Goal: Task Accomplishment & Management: Use online tool/utility

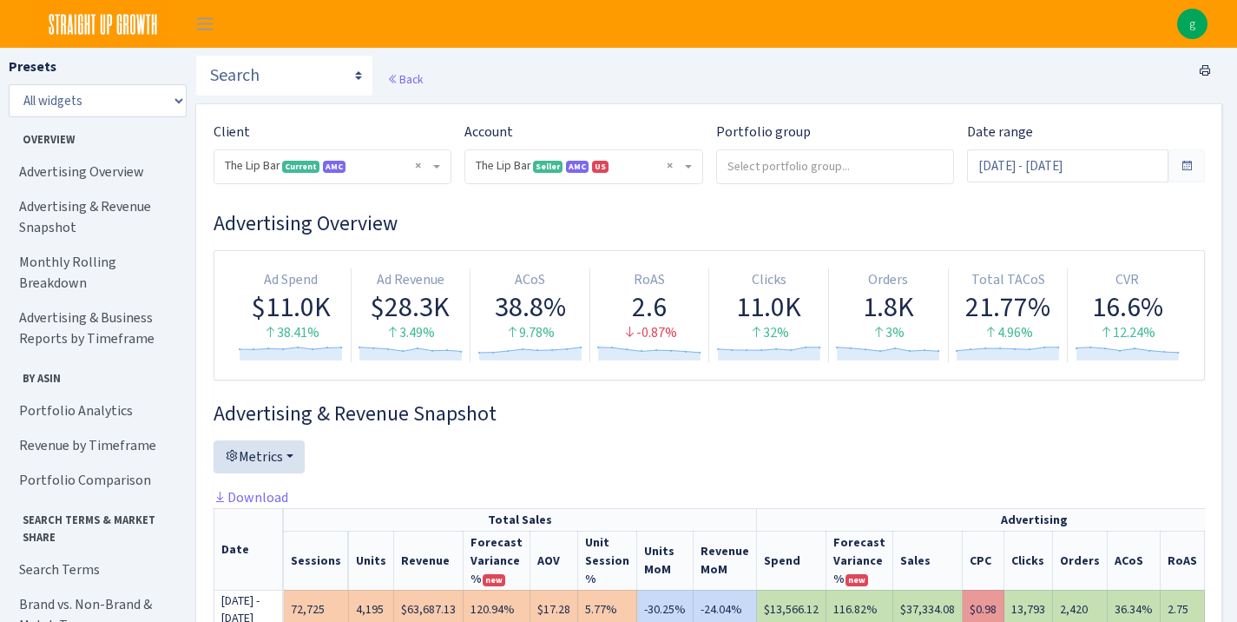
select select "2713864224225319"
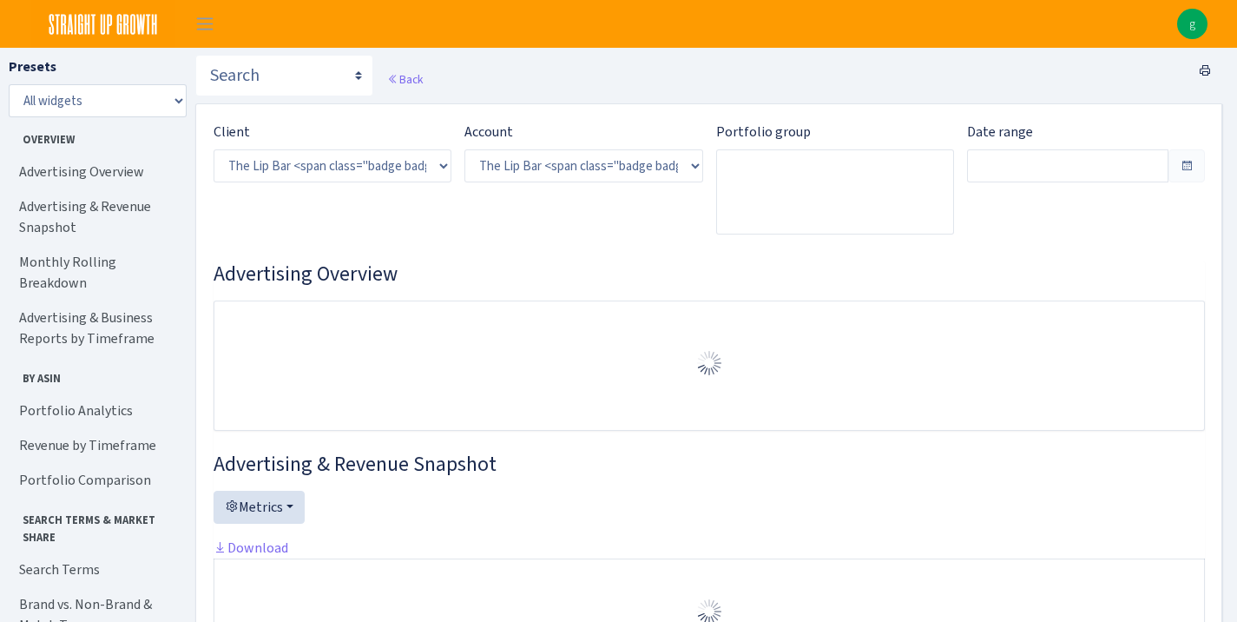
select select "2713864224225319"
type input "Aug 3, 2025 - Aug 10, 2025"
type input "Jul 26, 2025 - Aug 2, 2025"
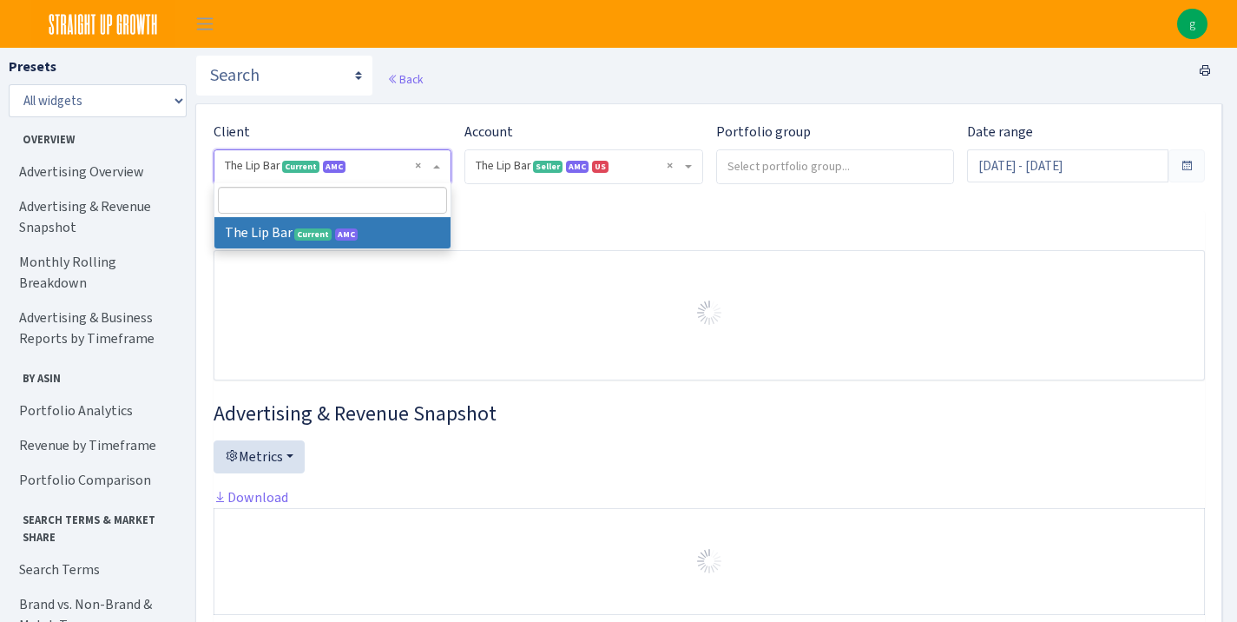
click at [386, 159] on span "× The Lip Bar Current AMC" at bounding box center [327, 165] width 205 height 17
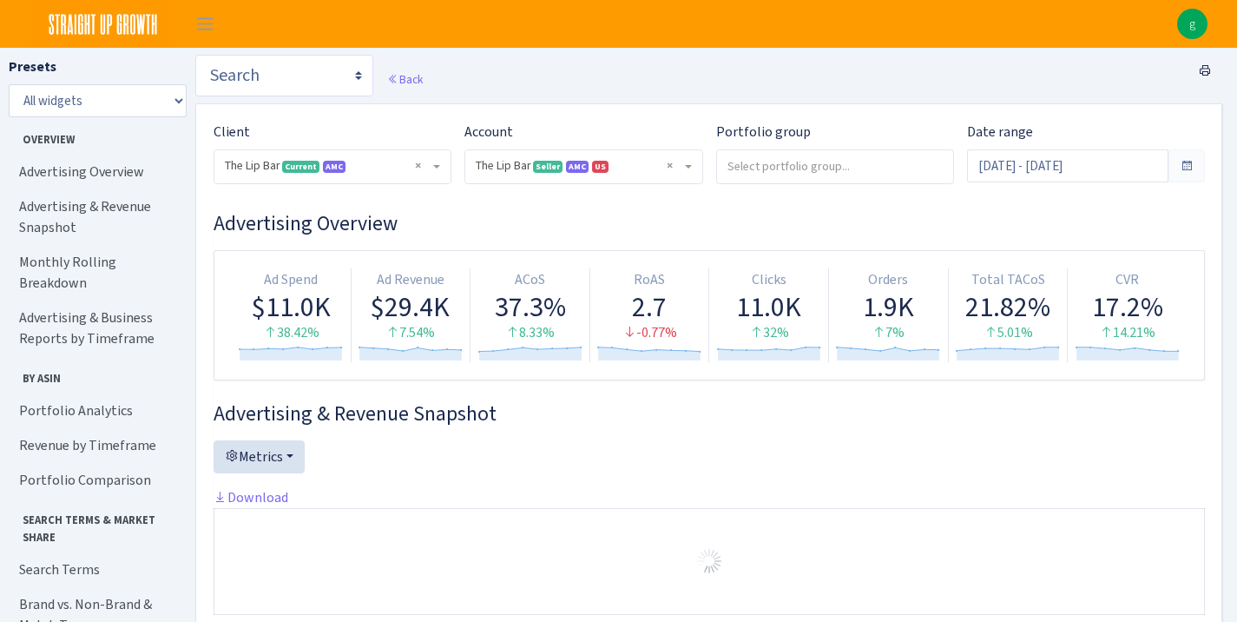
select select "https://straightupgrowth.com/admin/dashboard/21/show"
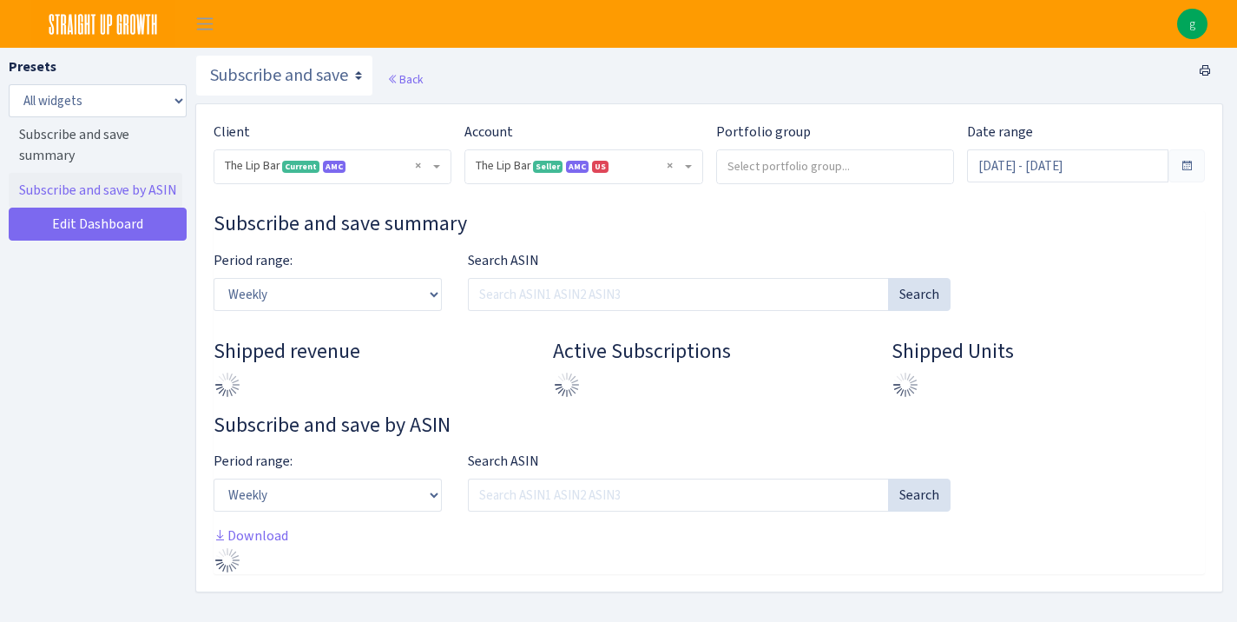
select select "2713864224225319"
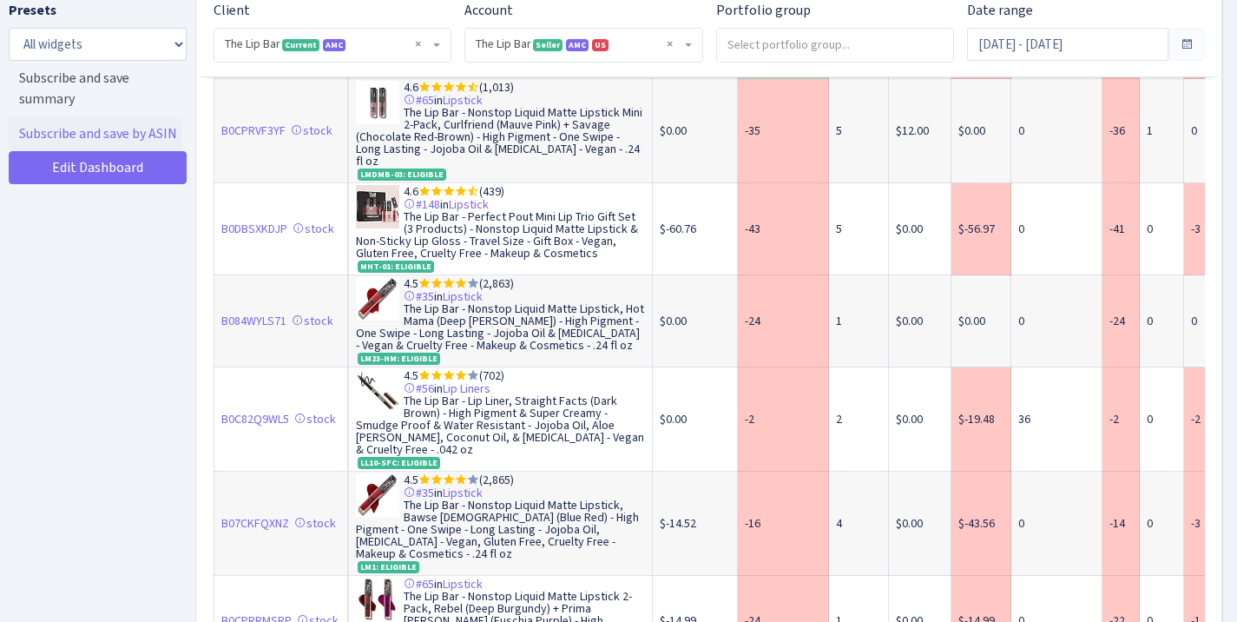
scroll to position [651, 0]
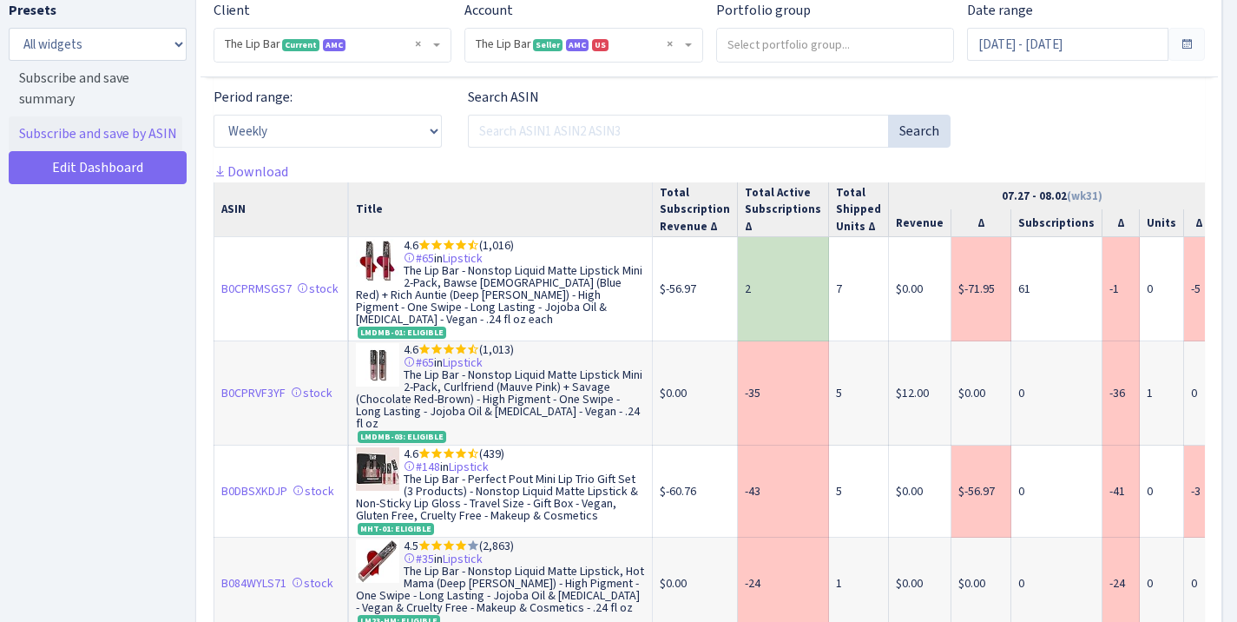
click at [740, 221] on th "Total Active Subscriptions Δ" at bounding box center [783, 209] width 91 height 55
click at [761, 197] on th "Total Active Subscriptions Δ" at bounding box center [783, 209] width 91 height 55
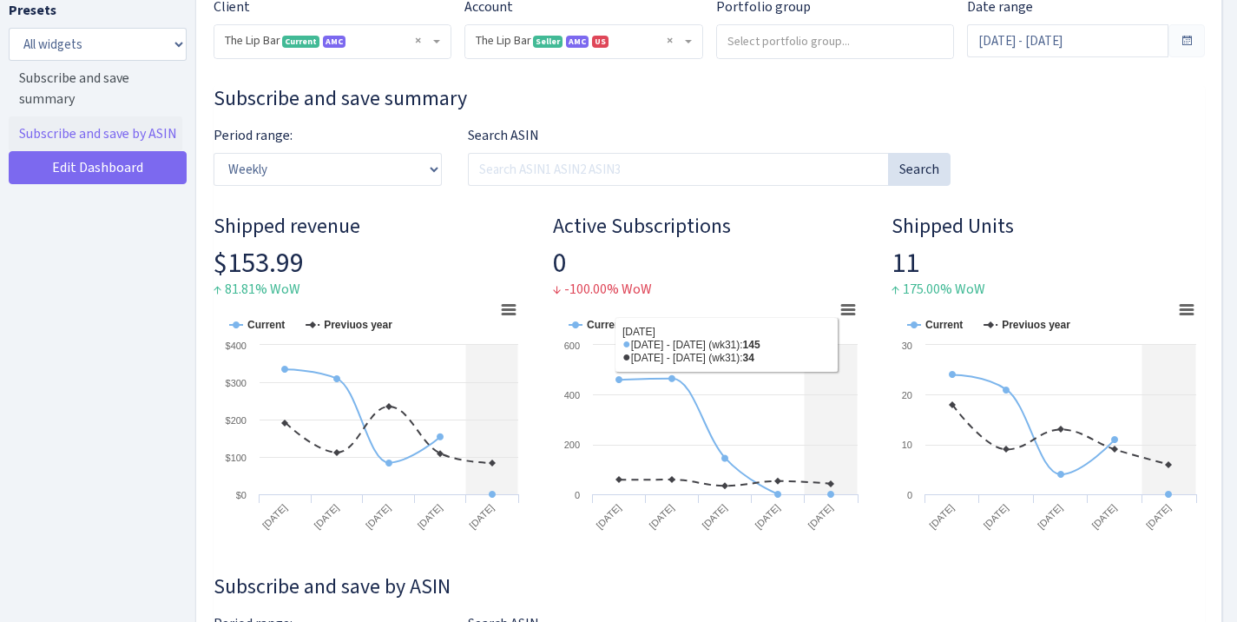
scroll to position [122, 0]
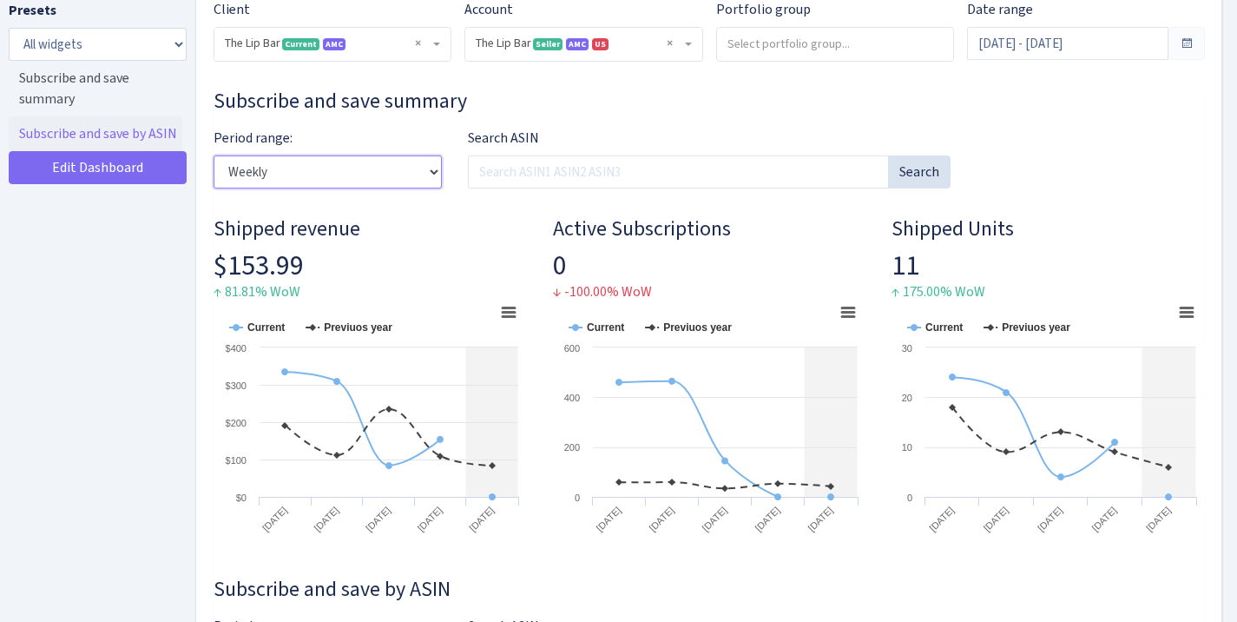
select select "yearly"
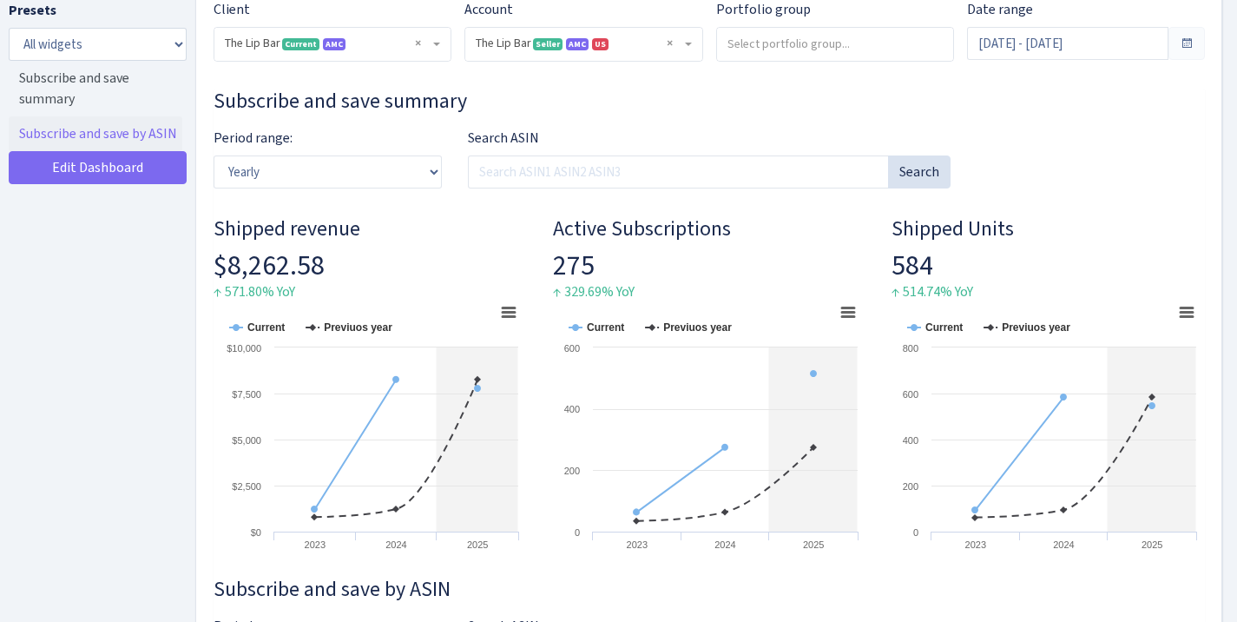
click at [374, 45] on span "× The Lip Bar Current AMC" at bounding box center [327, 43] width 205 height 17
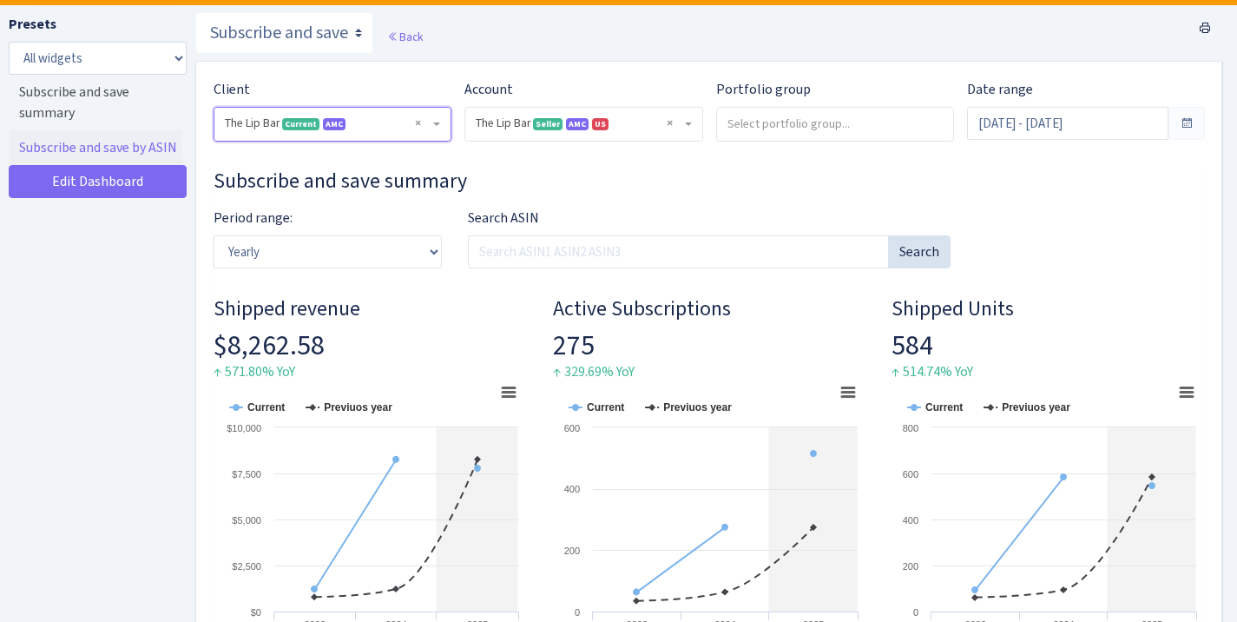
scroll to position [0, 0]
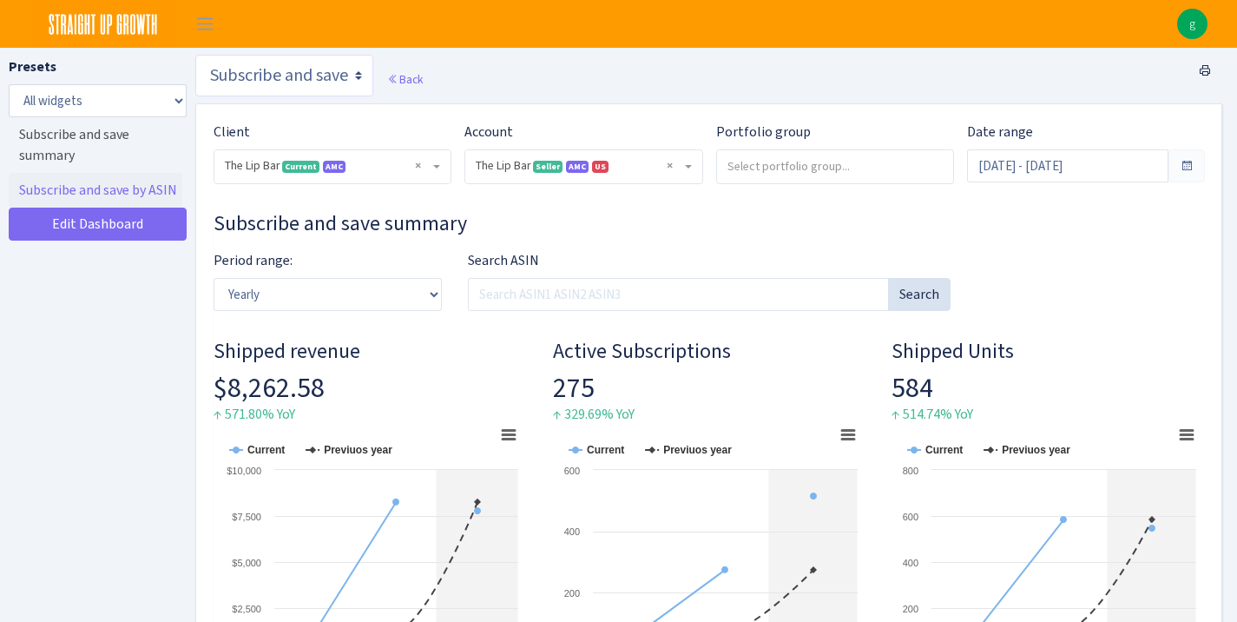
select select "https://straightupgrowth.com/admin/dashboard/26/show"
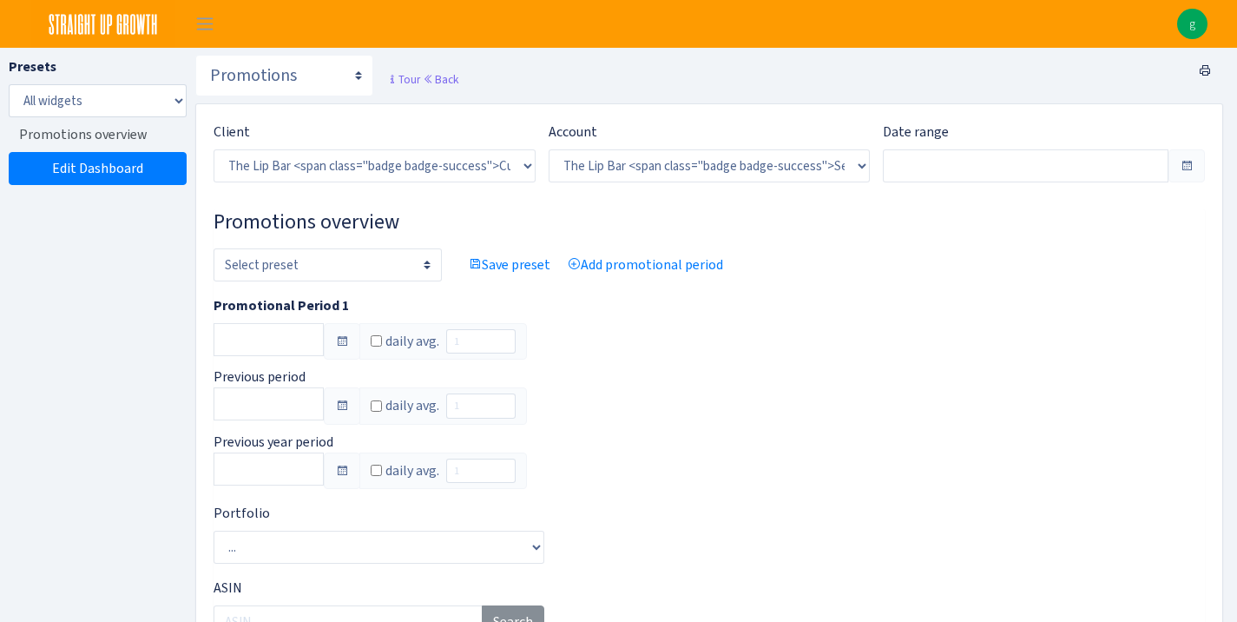
select select "2713864224225319"
type input "[DATE] - [DATE]"
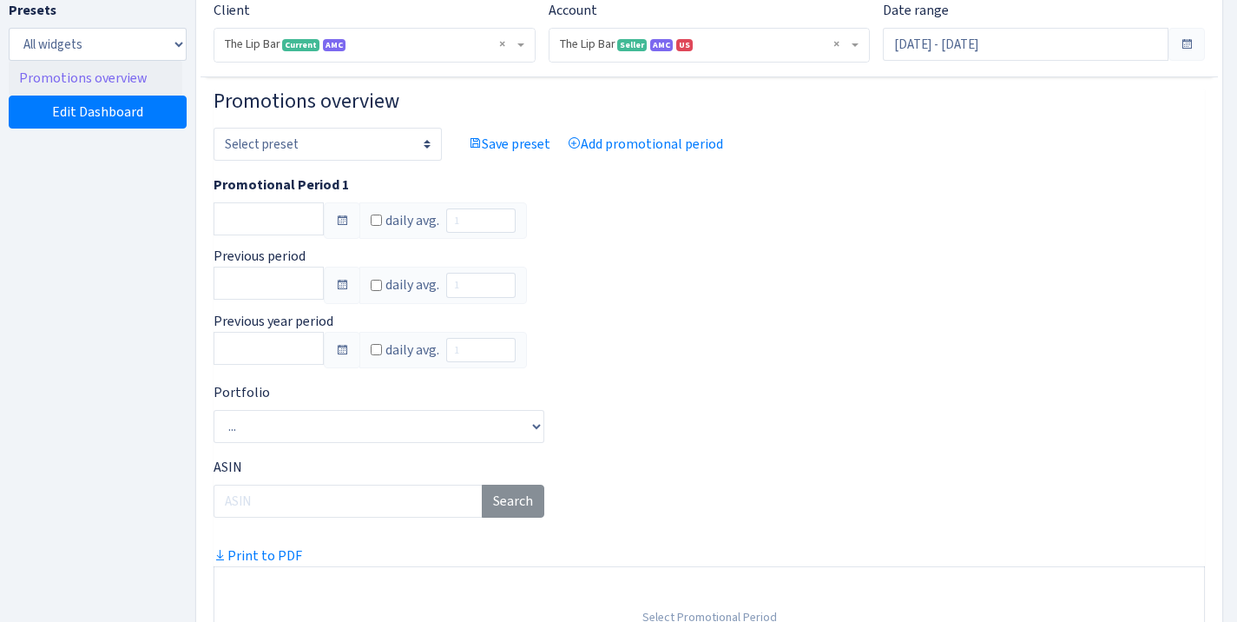
scroll to position [115, 0]
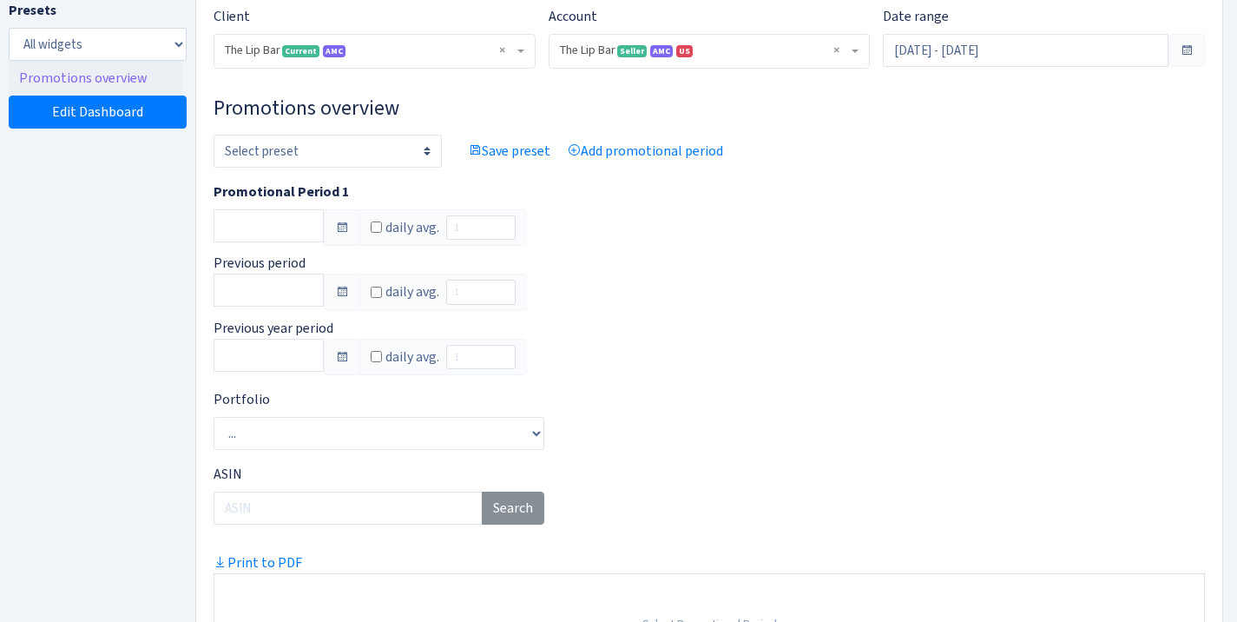
click at [402, 53] on span "× The Lip Bar Current AMC" at bounding box center [369, 50] width 289 height 17
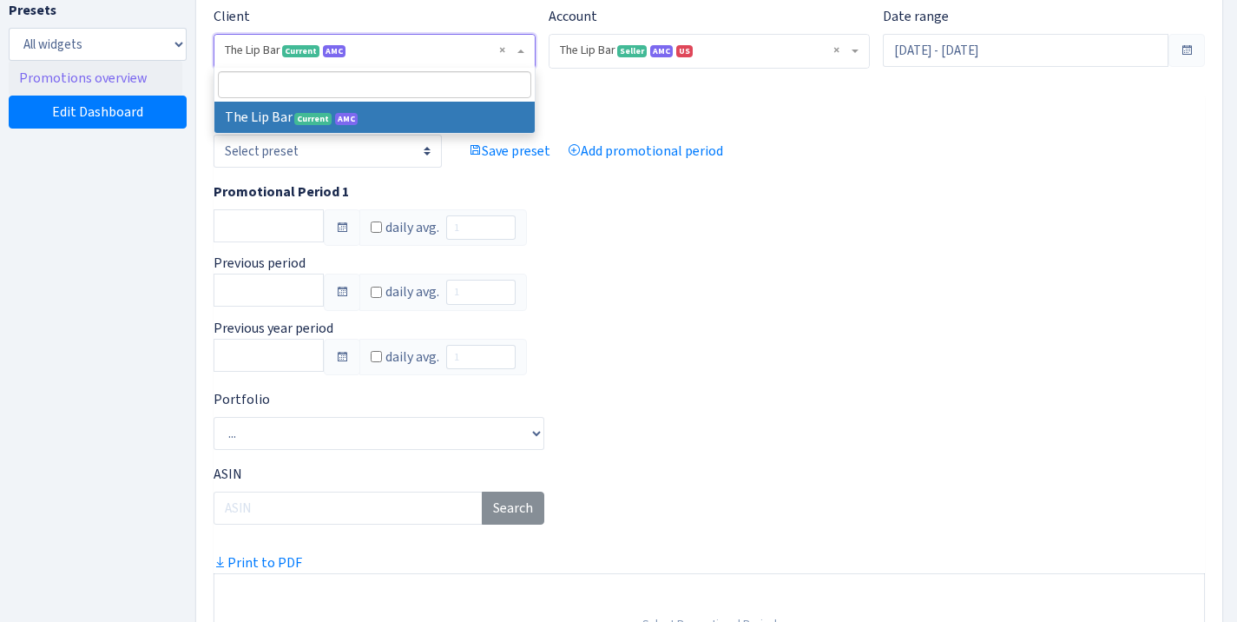
click at [402, 53] on span "× The Lip Bar Current AMC" at bounding box center [369, 50] width 289 height 17
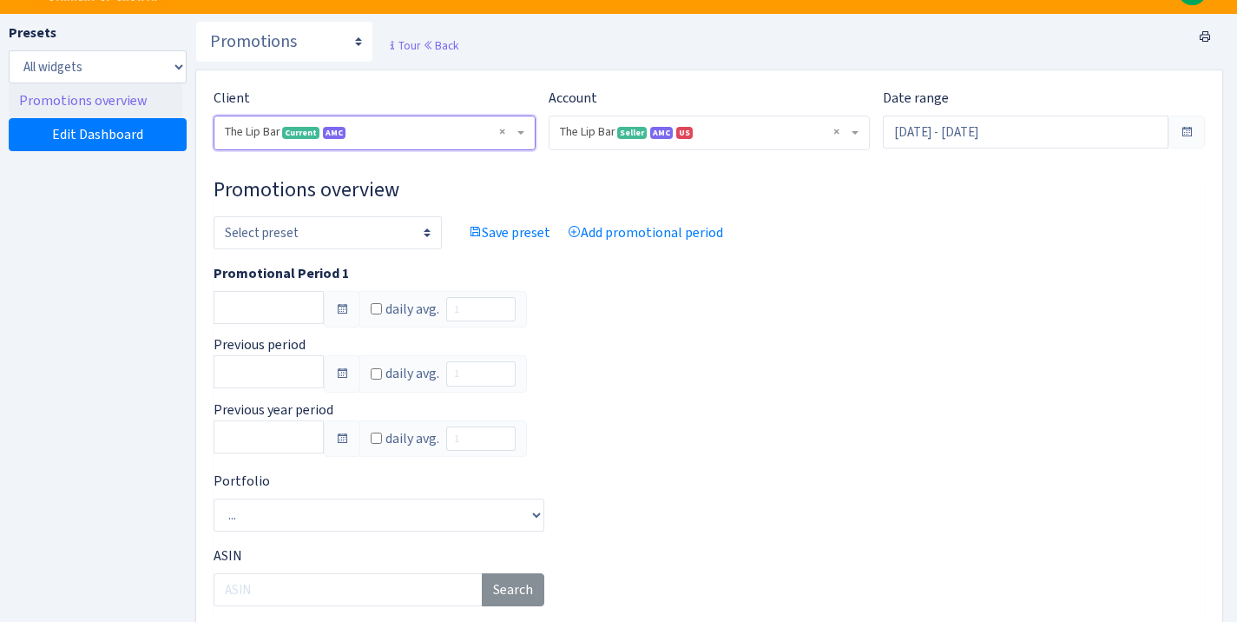
scroll to position [33, 0]
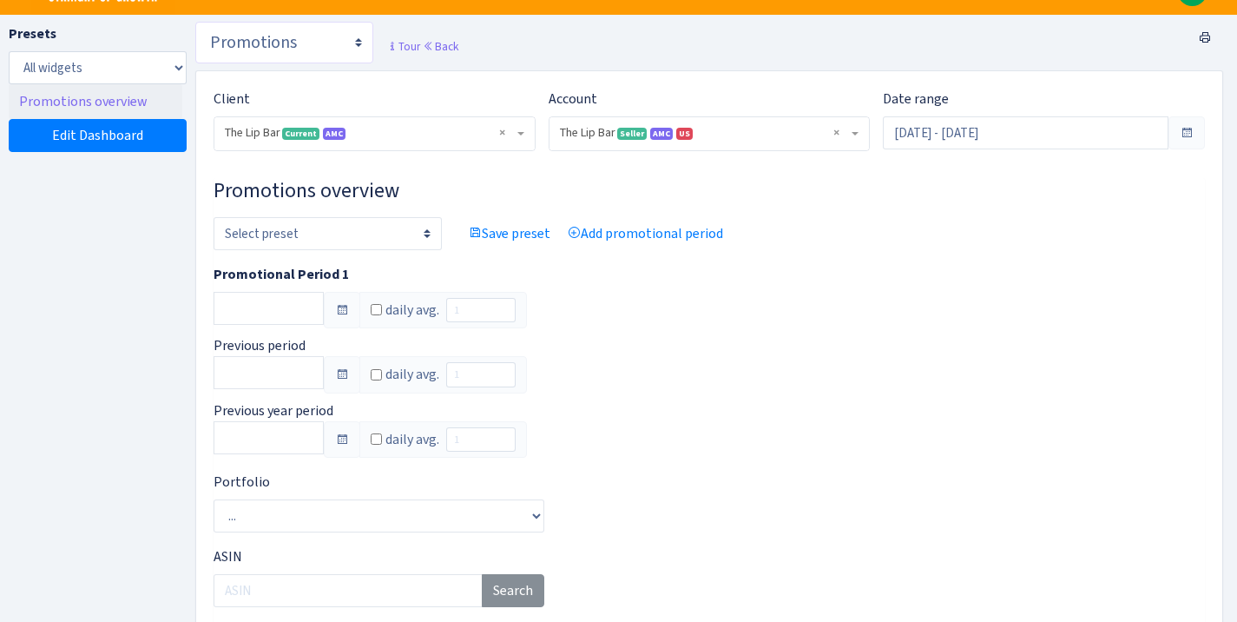
select select "https://straightupgrowth.com/admin/dashboard/17/show"
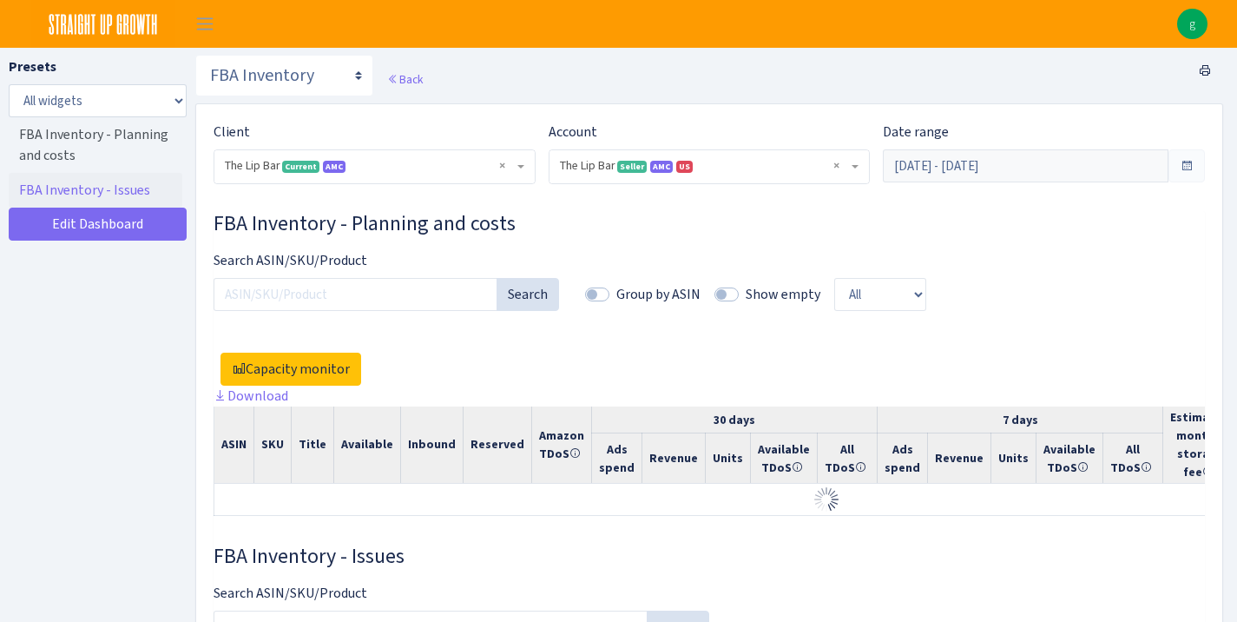
select select "2713864224225319"
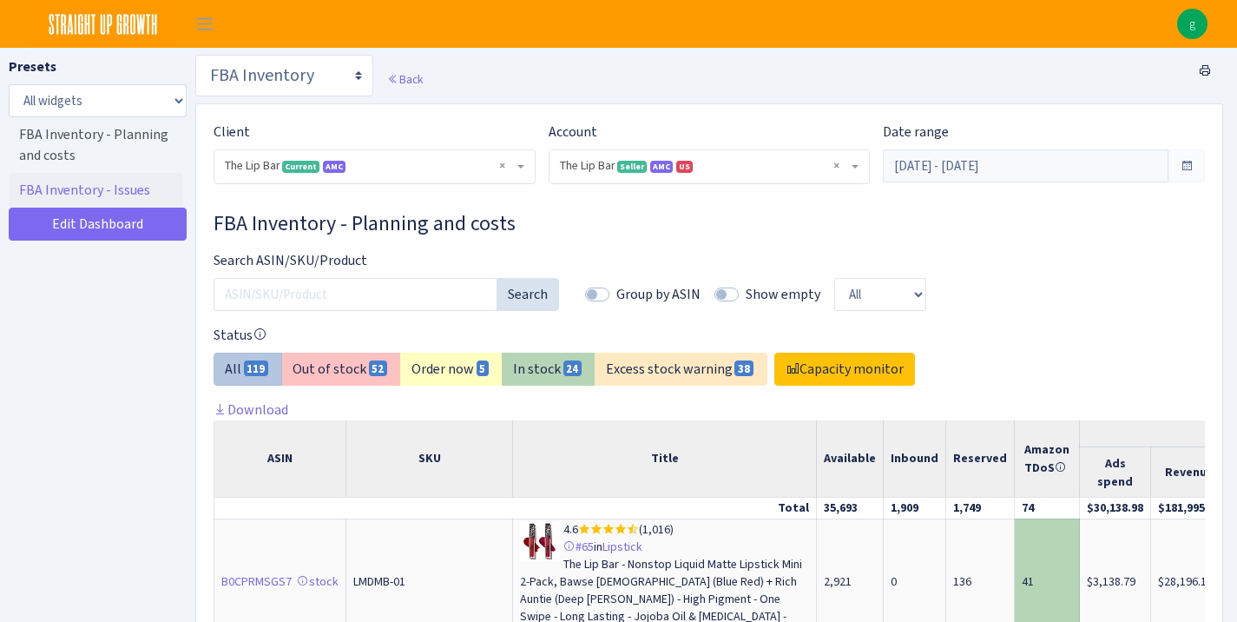
select select "[URL][DOMAIN_NAME]"
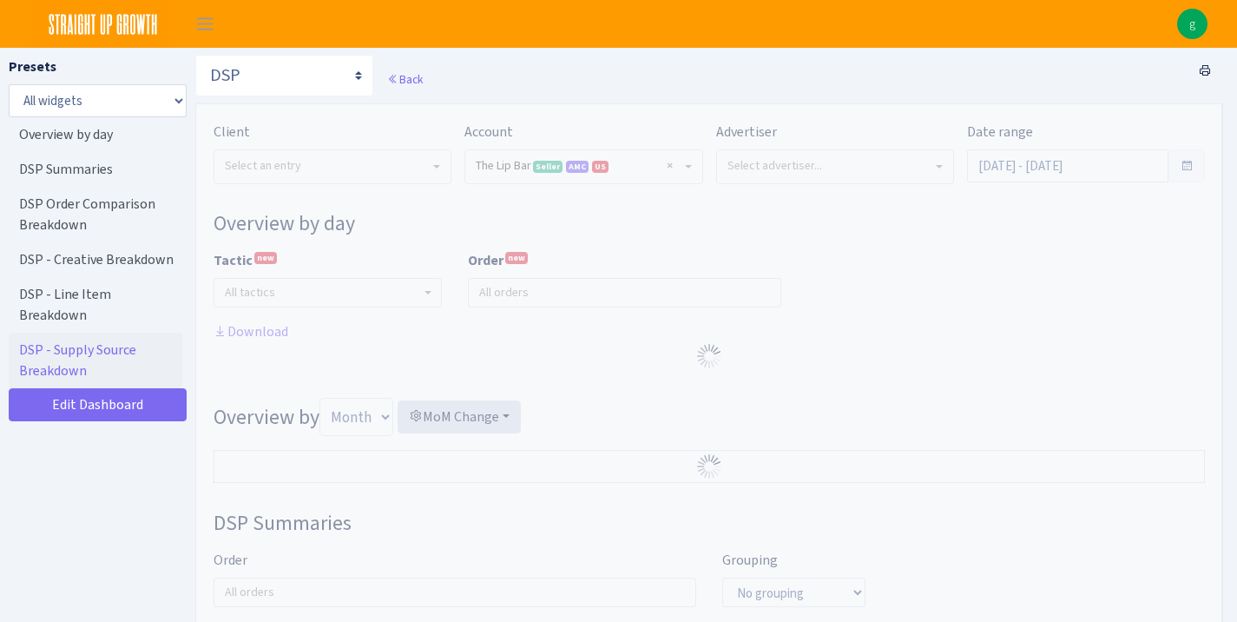
select select "2713864224225319"
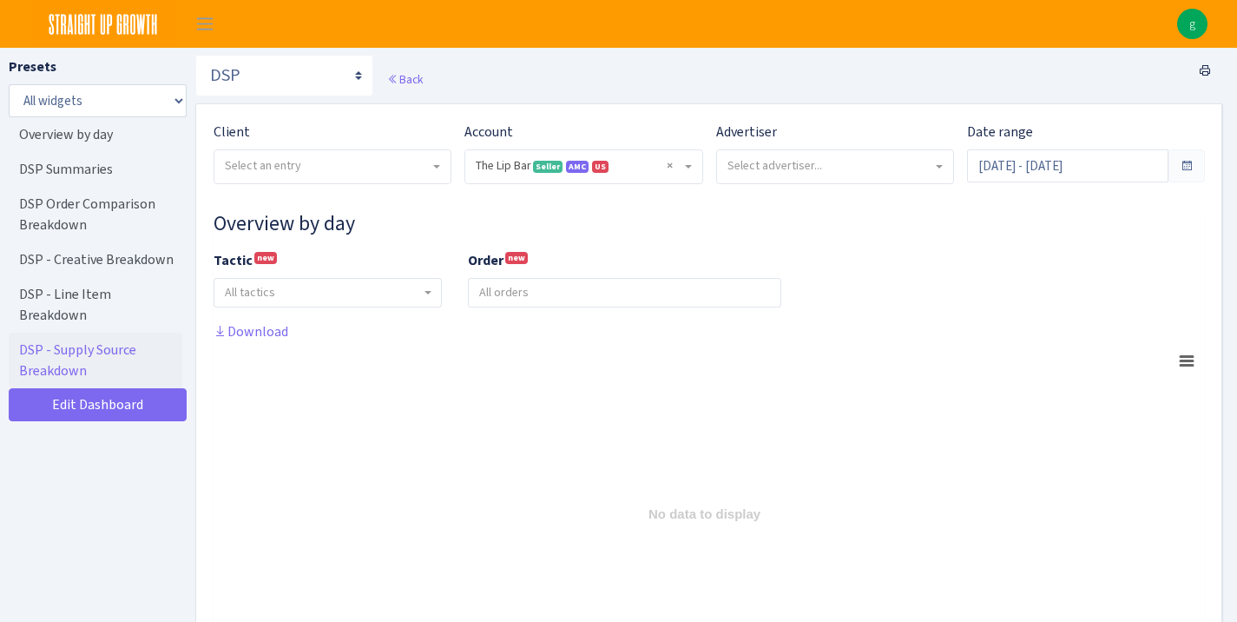
click at [310, 97] on div "Search DSP FBA Inventory Forecast Tracking Profitability Subscribe and save Pro…" at bounding box center [284, 79] width 178 height 49
select select "[URL][DOMAIN_NAME]"
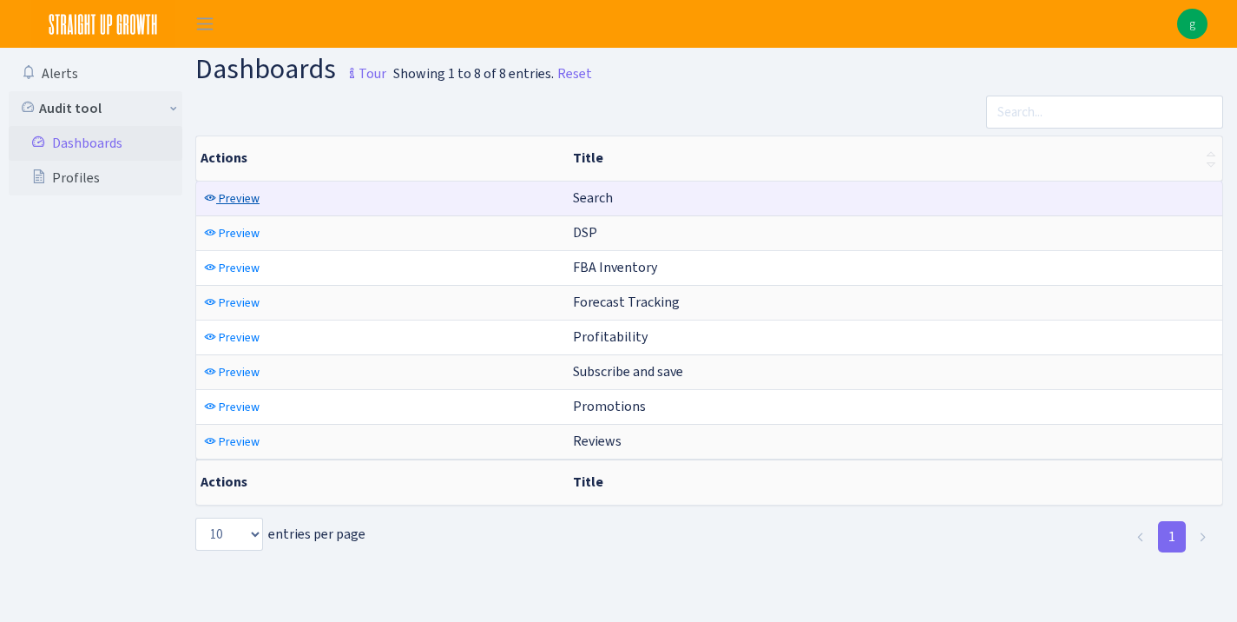
click at [232, 192] on span "Preview" at bounding box center [239, 198] width 41 height 16
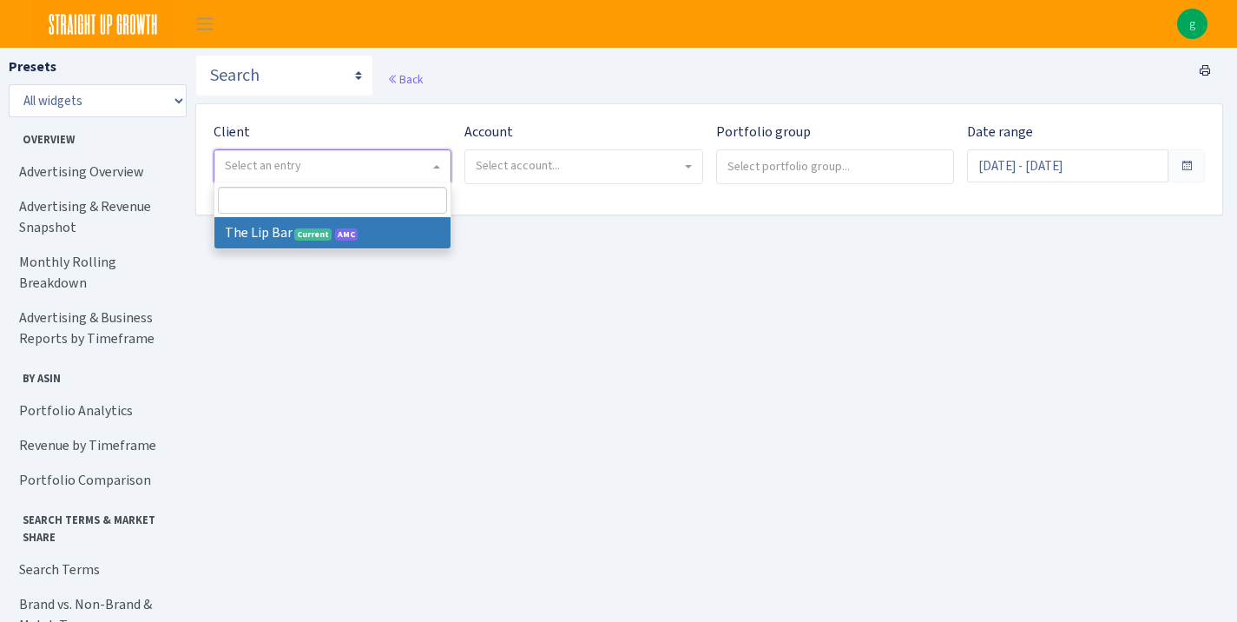
click at [293, 158] on span "Select an entry" at bounding box center [263, 165] width 76 height 16
select select "387"
select select
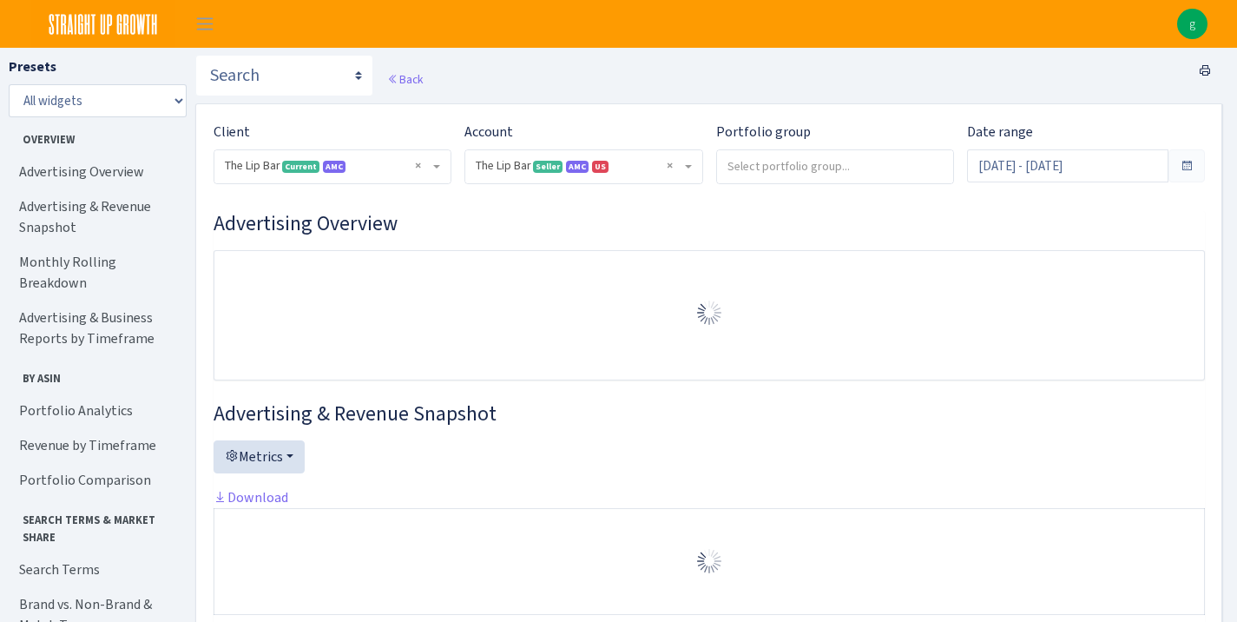
select select "2713864224225319"
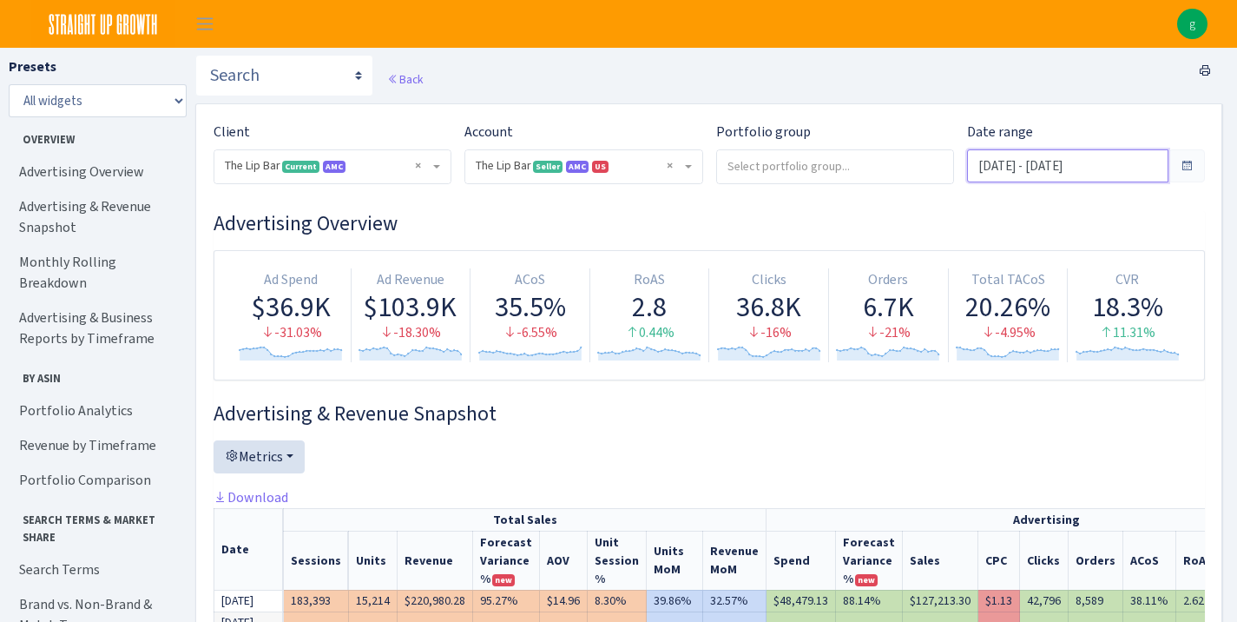
click at [1084, 158] on input "[DATE] - [DATE]" at bounding box center [1067, 165] width 201 height 33
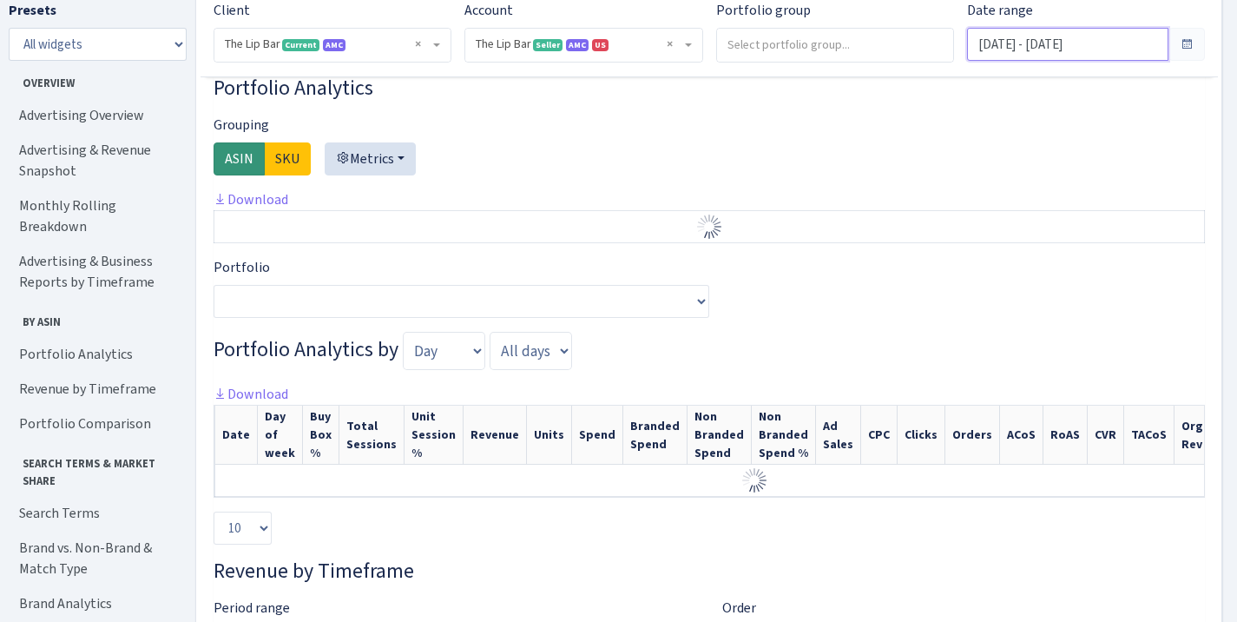
scroll to position [2610, 0]
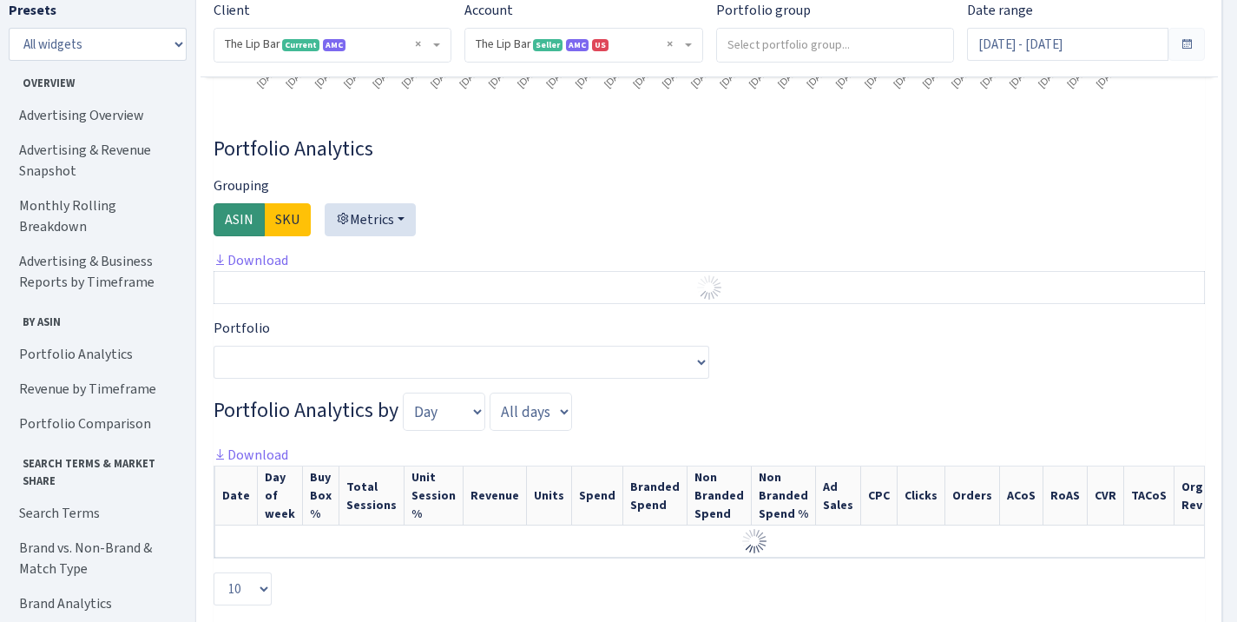
click at [1188, 43] on span at bounding box center [1187, 44] width 14 height 14
click at [1180, 43] on span at bounding box center [1187, 44] width 14 height 14
click at [1177, 54] on span at bounding box center [1187, 44] width 36 height 33
click at [1135, 44] on input "[DATE] - [DATE]" at bounding box center [1067, 44] width 201 height 33
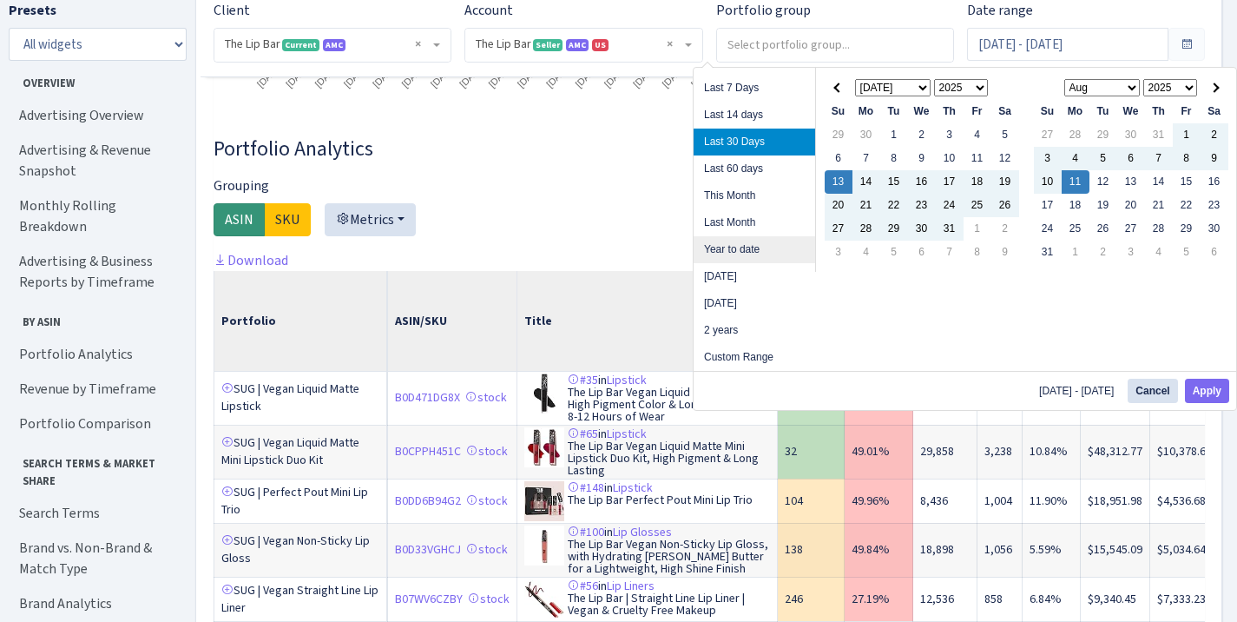
click at [767, 253] on li "Year to date" at bounding box center [755, 249] width 122 height 27
type input "[DATE] - [DATE]"
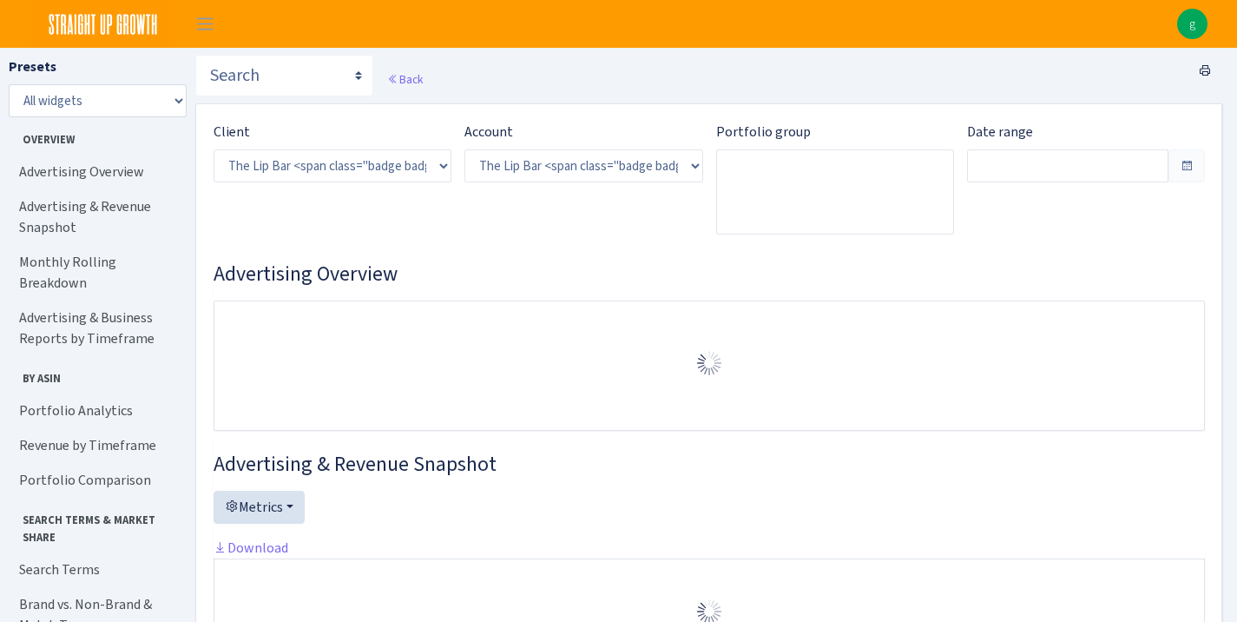
select select "2713864224225319"
type input "[DATE] - [DATE]"
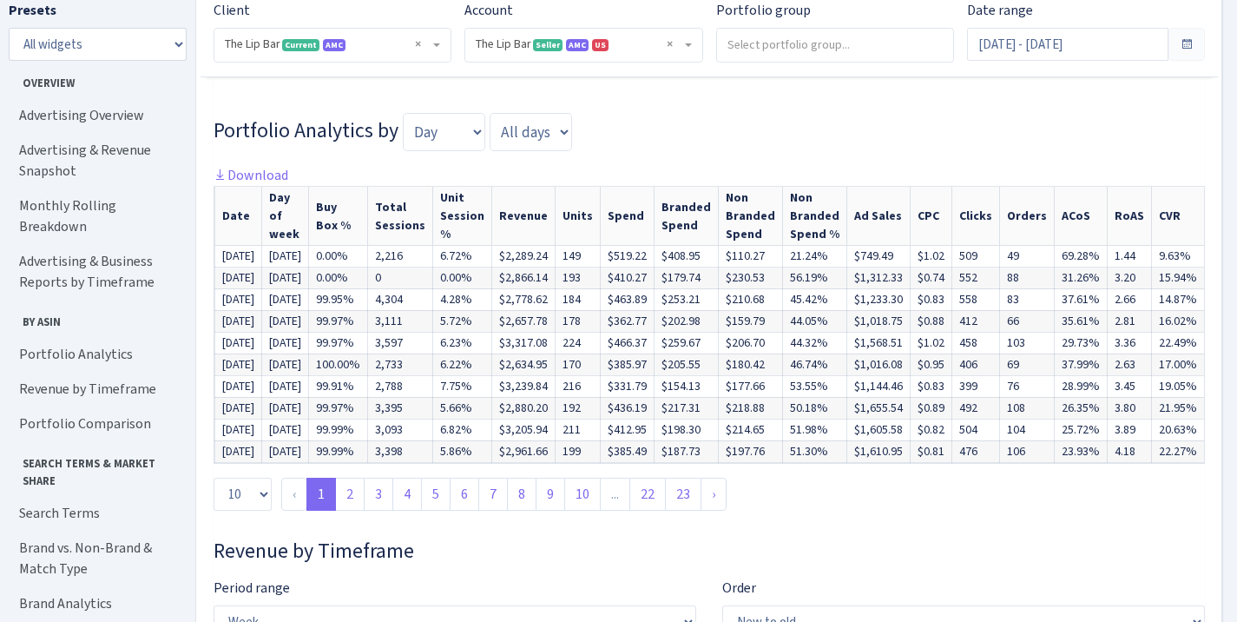
scroll to position [3690, 0]
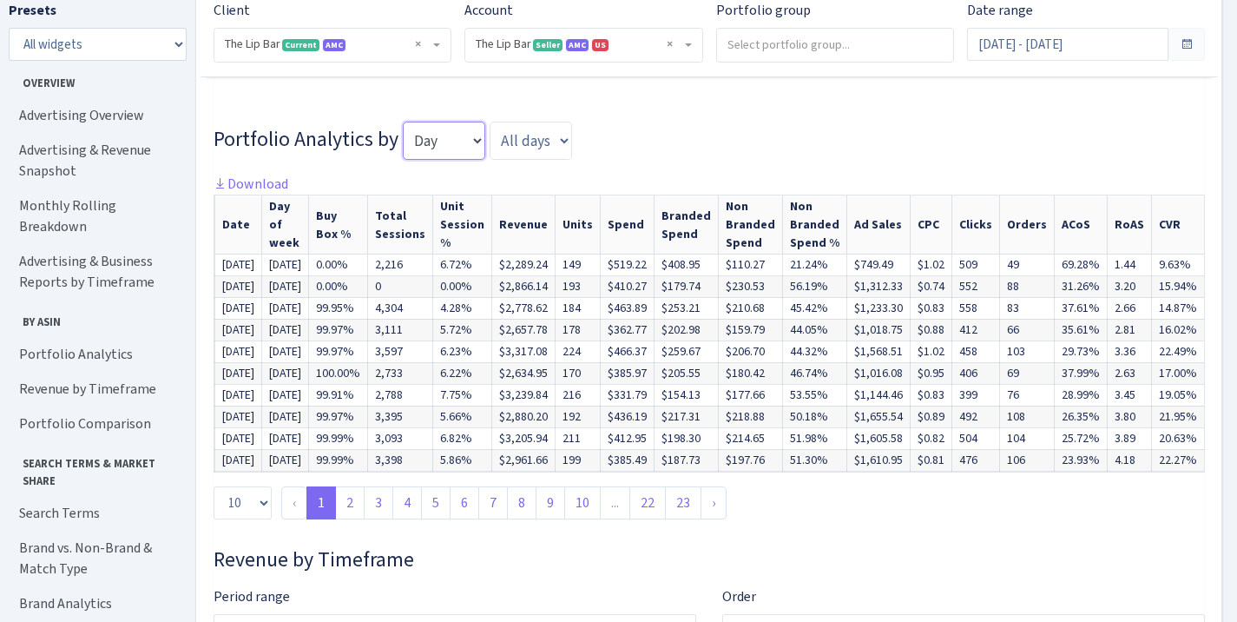
select select "month"
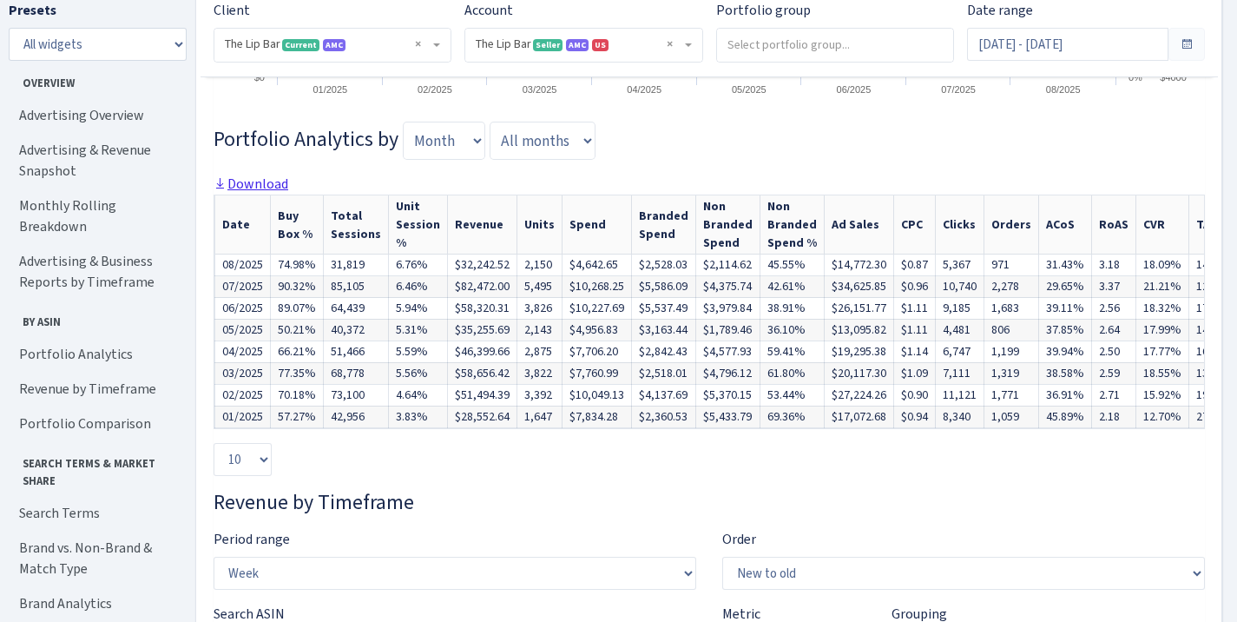
click at [268, 175] on link "Download" at bounding box center [251, 184] width 75 height 18
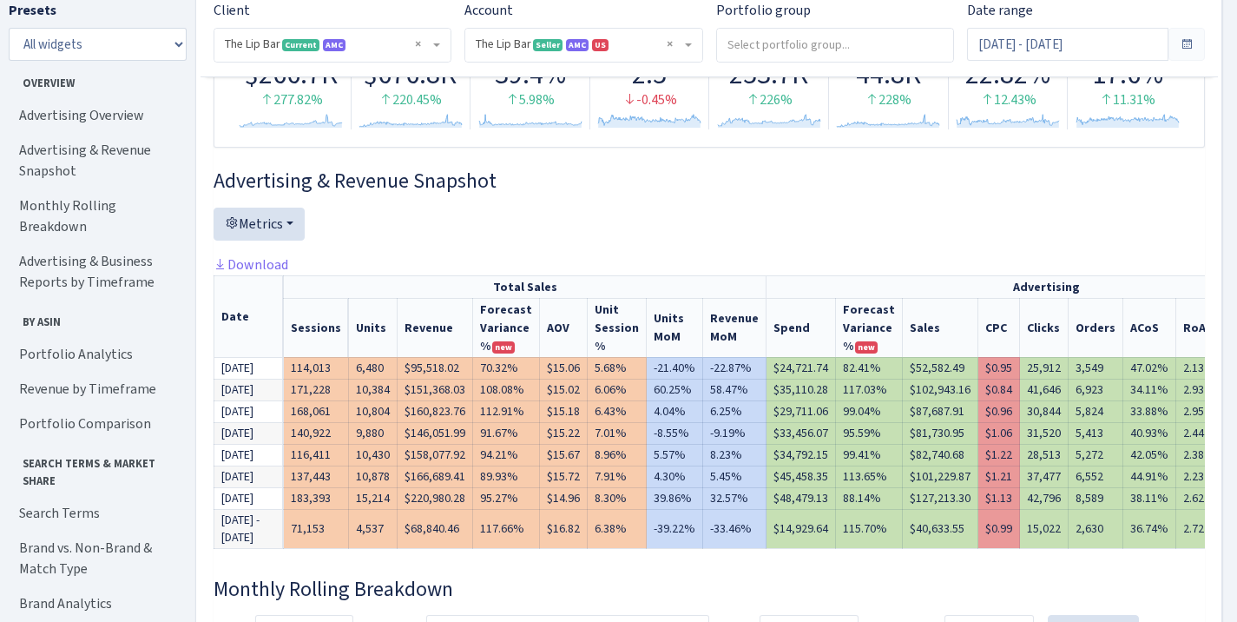
scroll to position [230, 0]
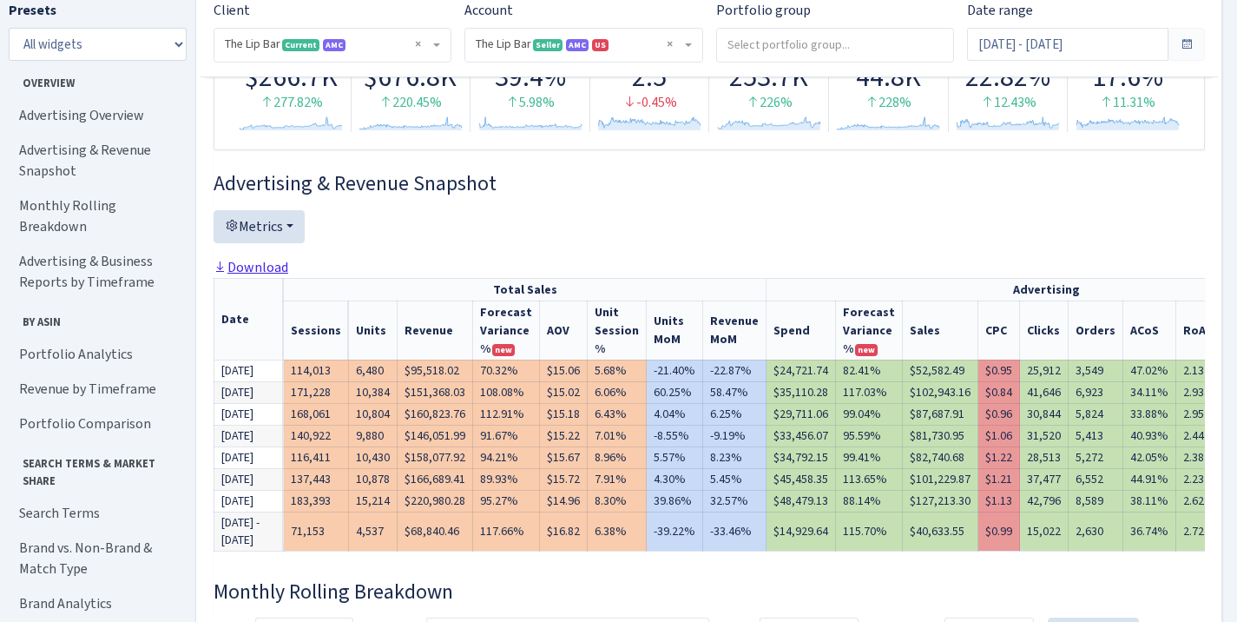
click at [247, 261] on link "Download" at bounding box center [251, 267] width 75 height 18
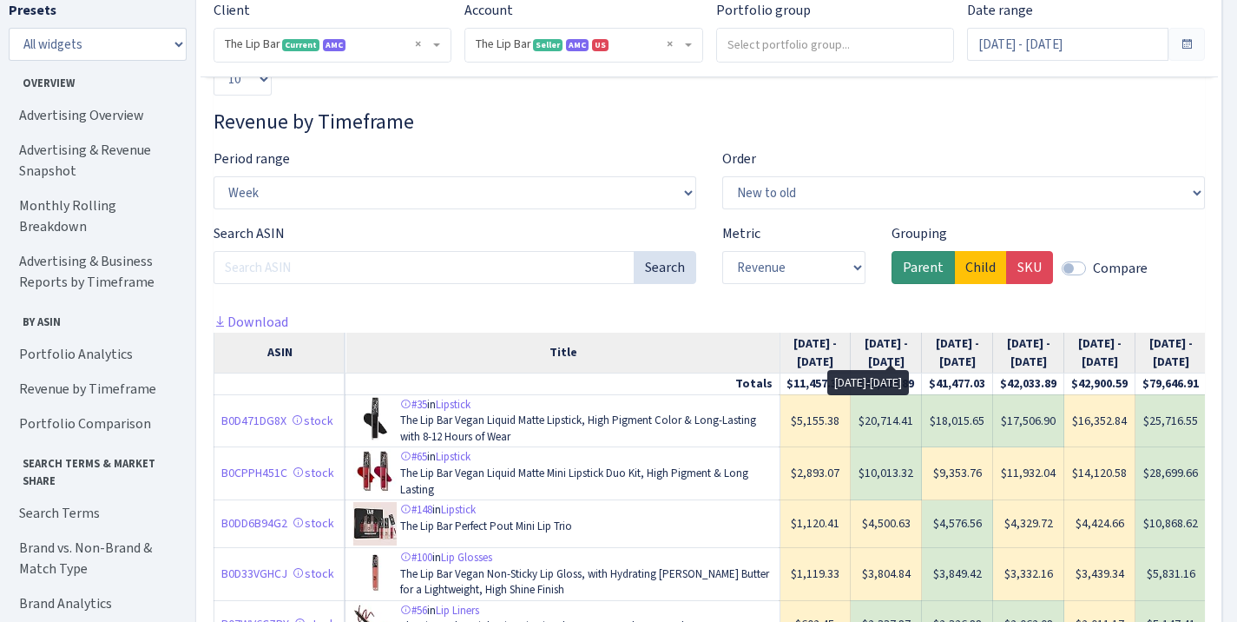
scroll to position [0, 0]
select select "month"
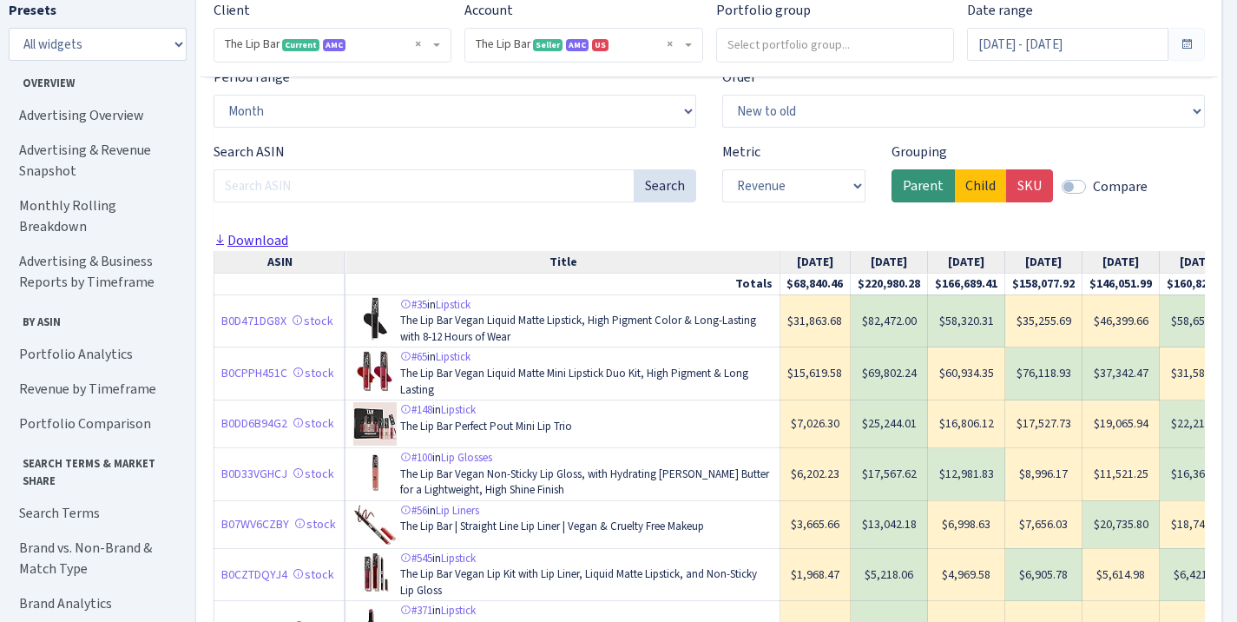
click at [261, 235] on link "Download" at bounding box center [251, 240] width 75 height 18
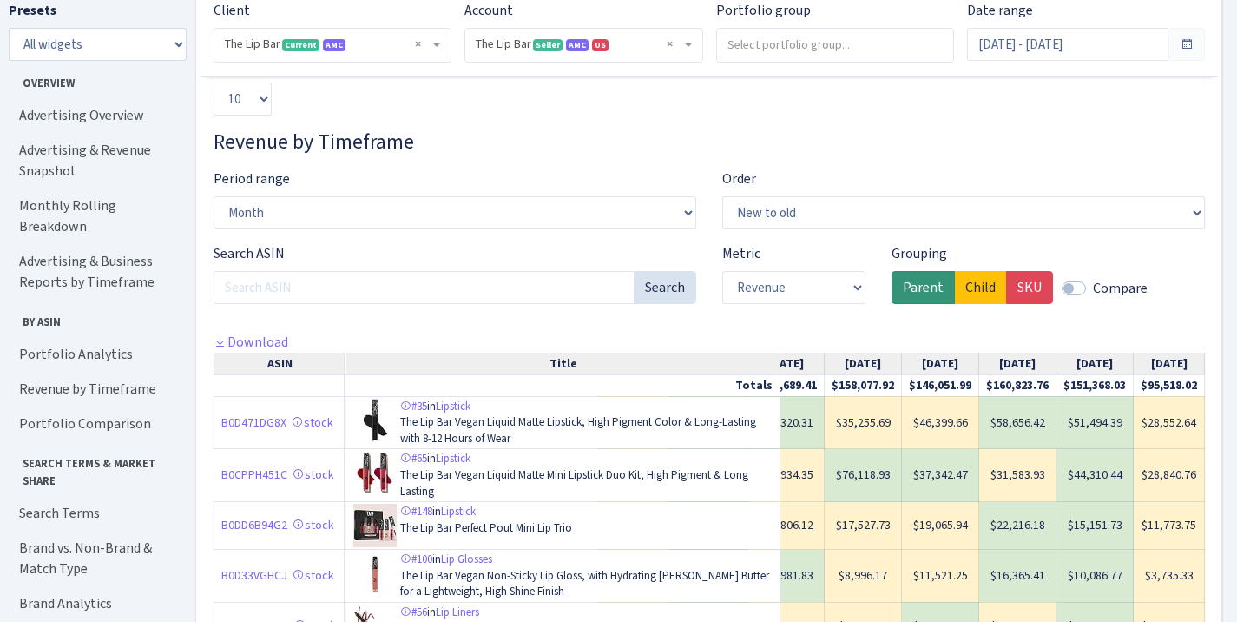
scroll to position [4025, 0]
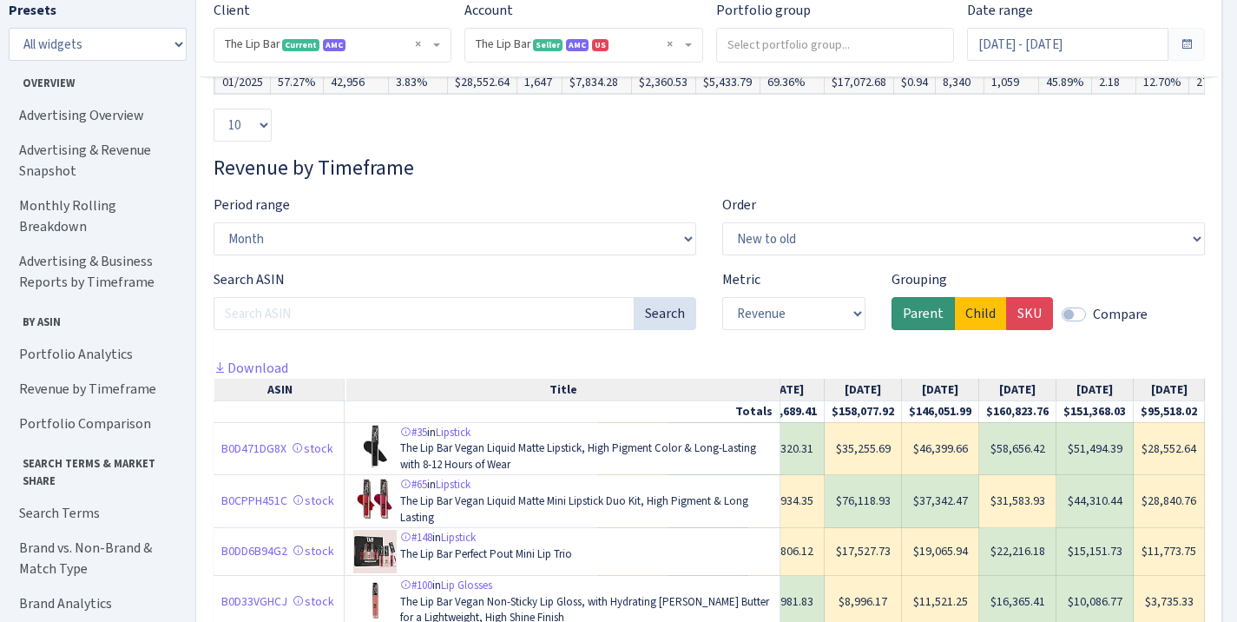
click at [400, 345] on div "Search ASIN Search Metric Revenue Units Grouping Parent Child SKU Compare" at bounding box center [710, 313] width 1018 height 89
click at [1025, 307] on label "SKU" at bounding box center [1029, 313] width 47 height 33
click at [1025, 307] on input "SKU" at bounding box center [1023, 308] width 11 height 11
radio input "true"
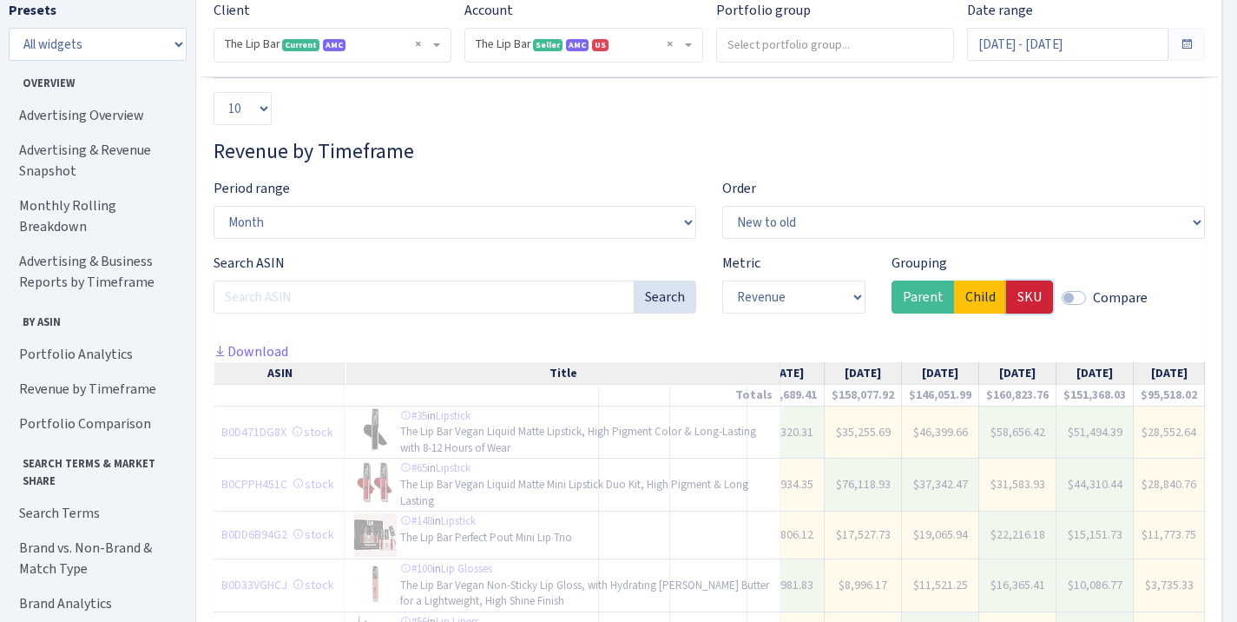
scroll to position [4040, 0]
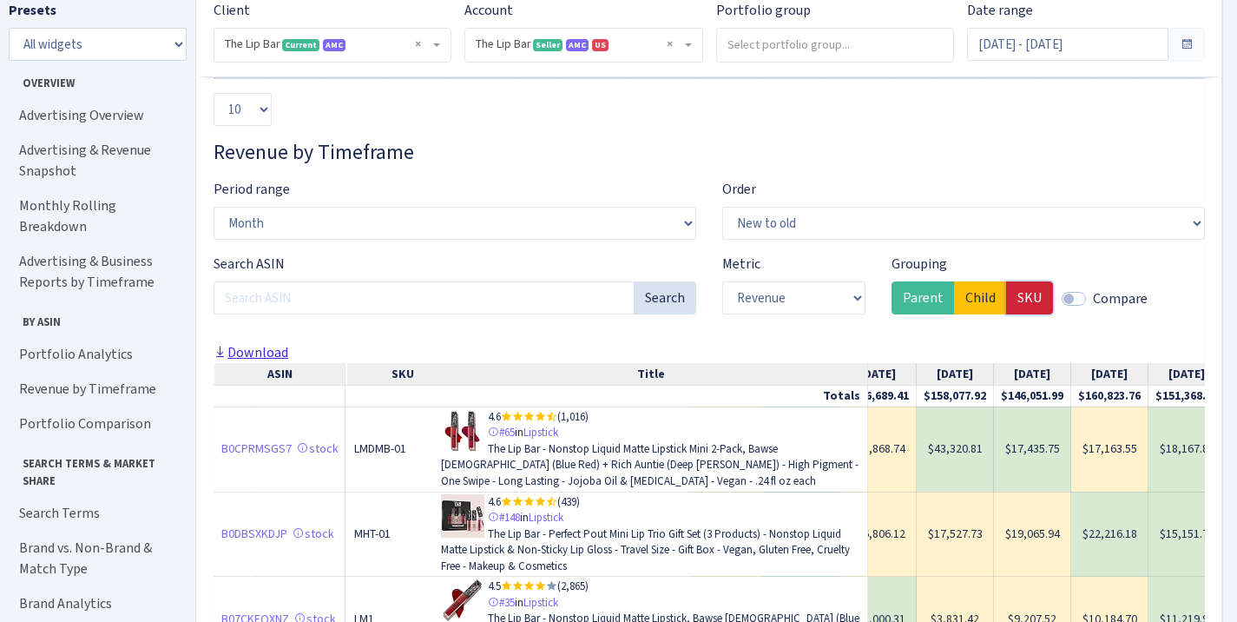
click at [271, 347] on link "Download" at bounding box center [251, 352] width 75 height 18
